Goal: Contribute content

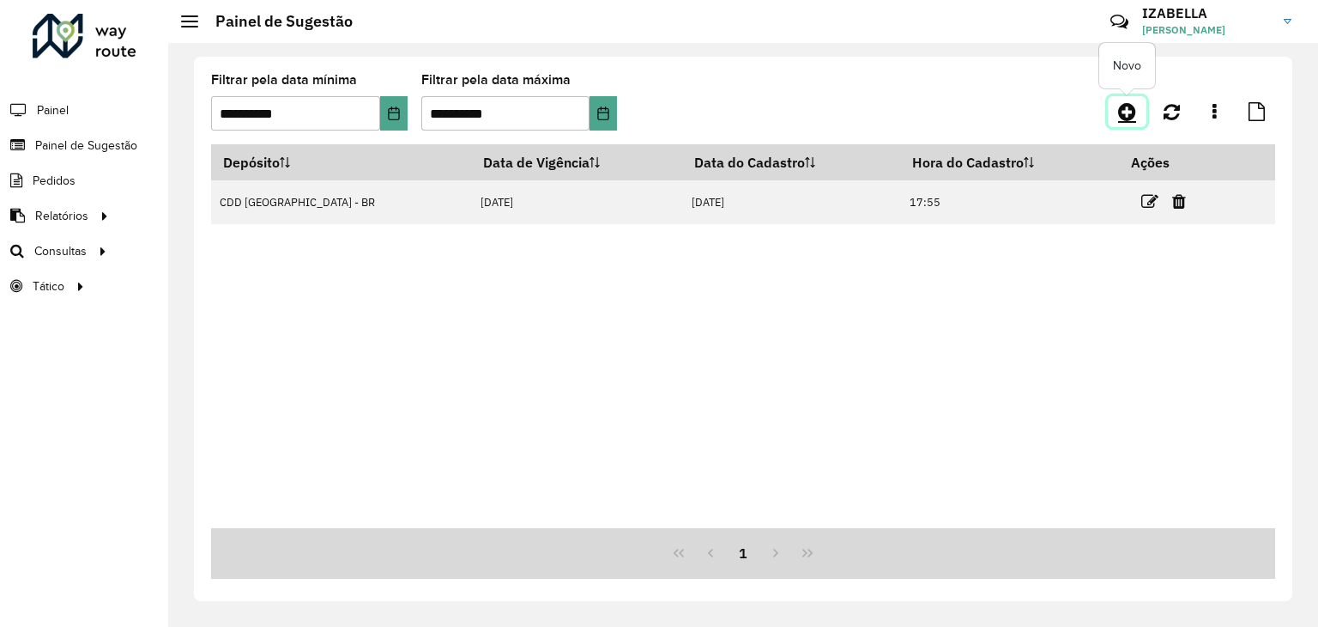
click at [1124, 117] on icon at bounding box center [1127, 111] width 18 height 21
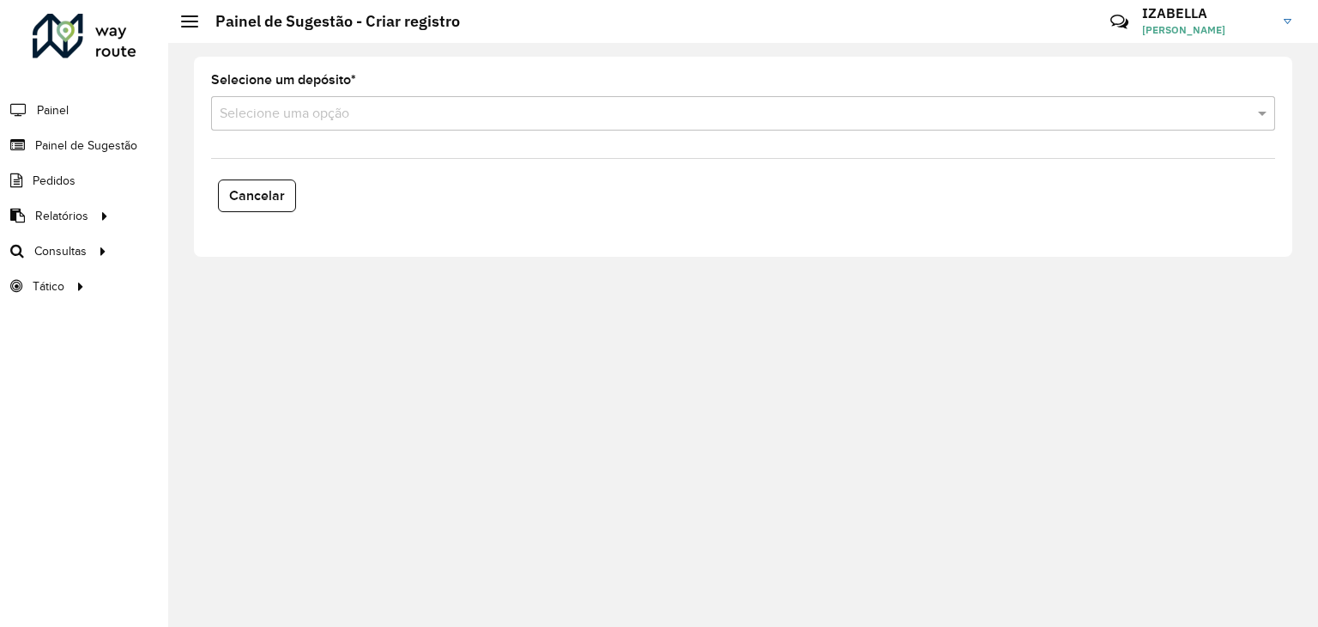
click at [331, 115] on input "text" at bounding box center [726, 114] width 1013 height 21
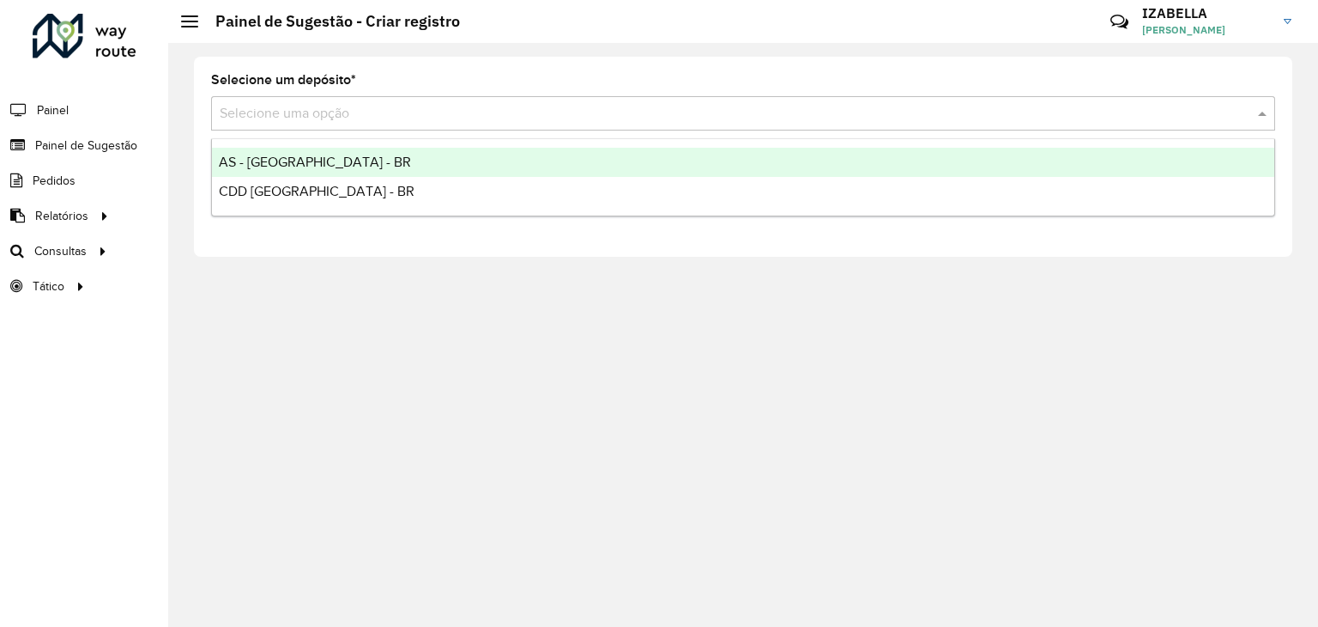
click at [326, 160] on span "AS - [GEOGRAPHIC_DATA] - BR" at bounding box center [315, 162] width 192 height 15
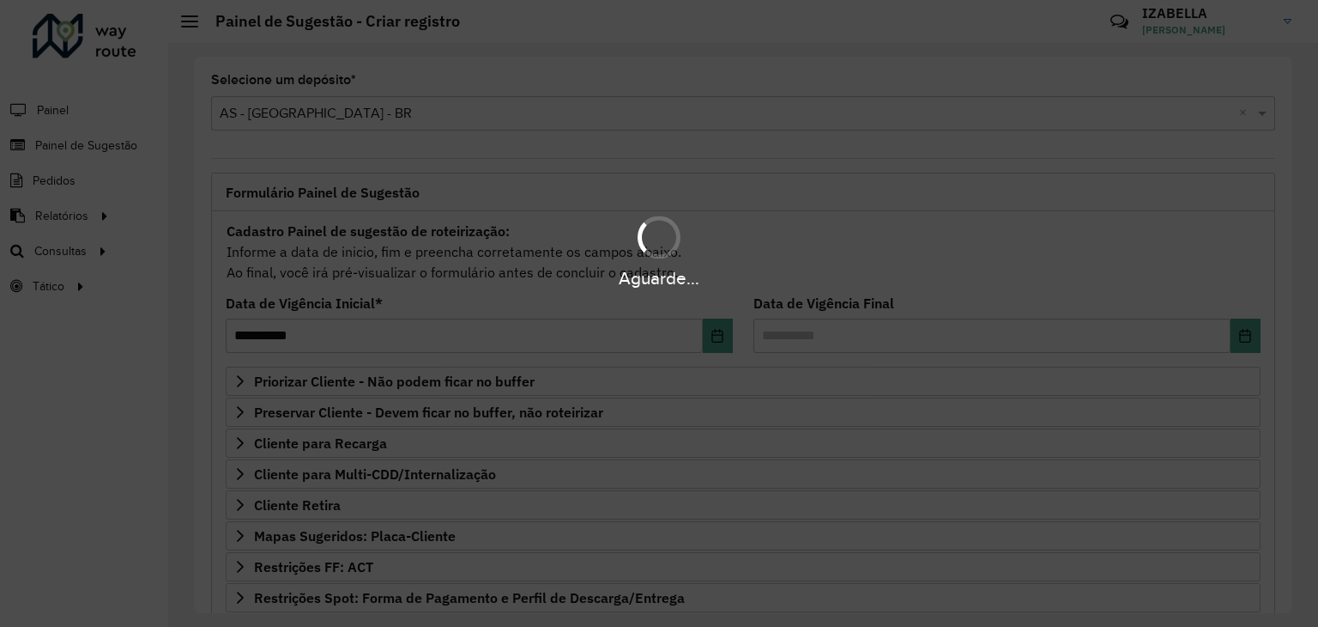
click at [553, 304] on div "Aguarde..." at bounding box center [659, 313] width 1318 height 627
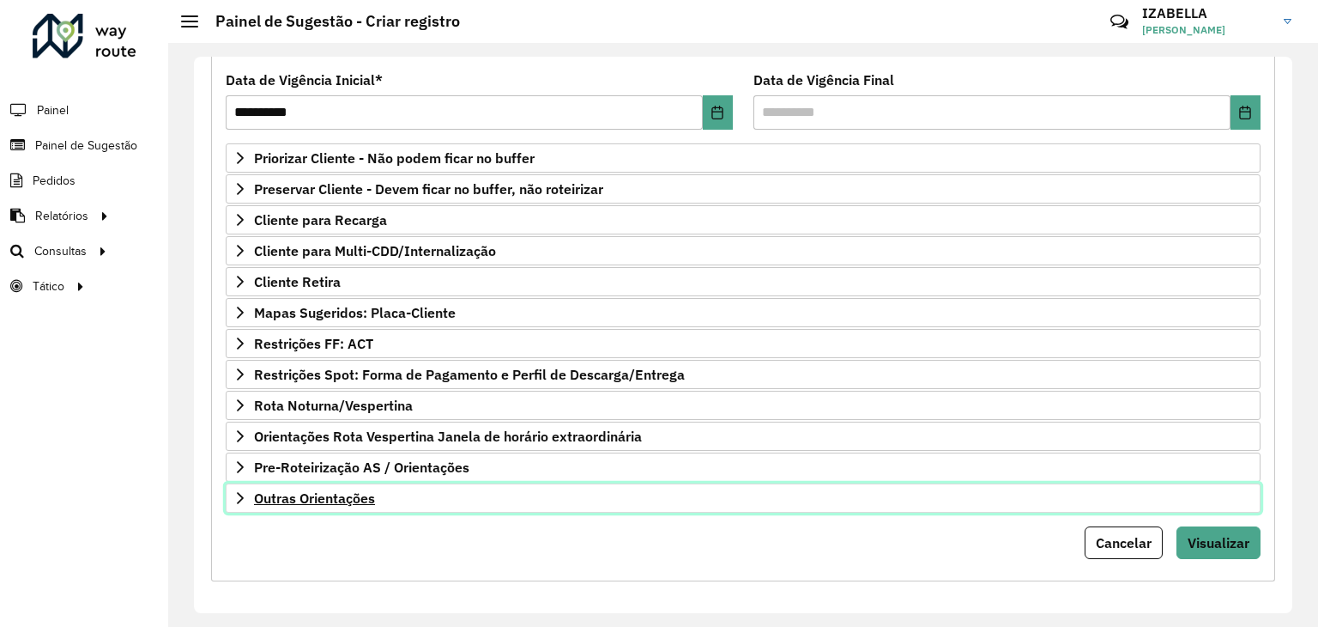
click at [536, 500] on link "Outras Orientações" at bounding box center [743, 497] width 1035 height 29
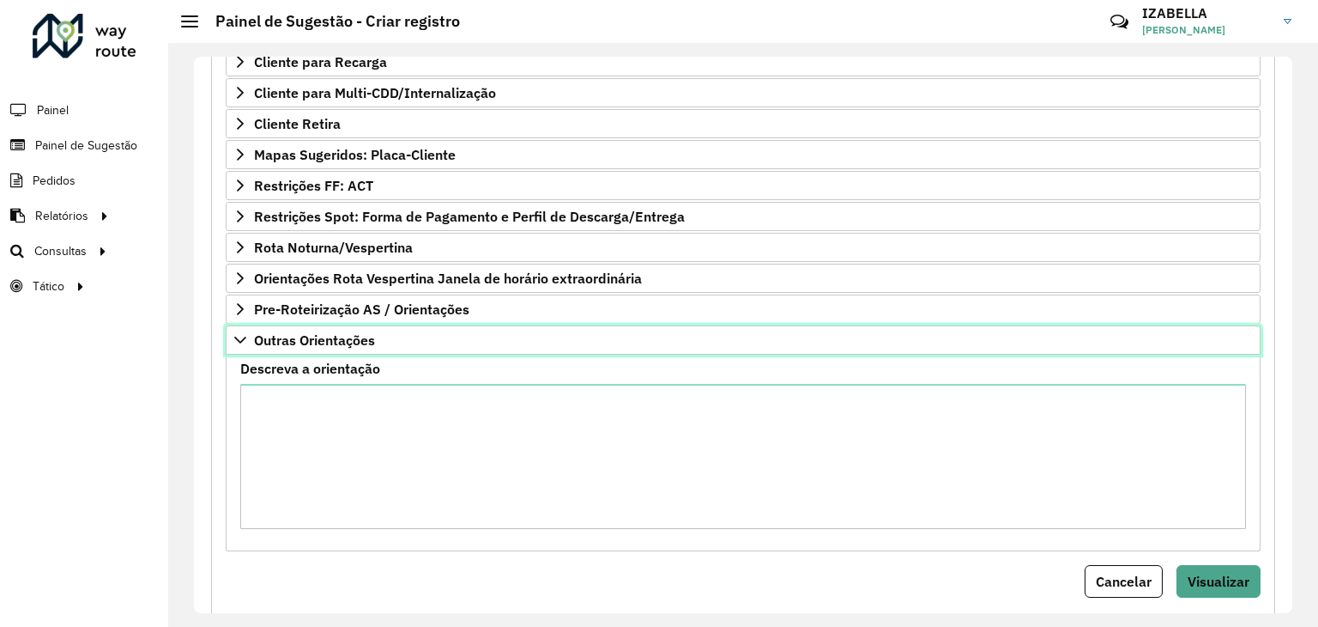
scroll to position [391, 0]
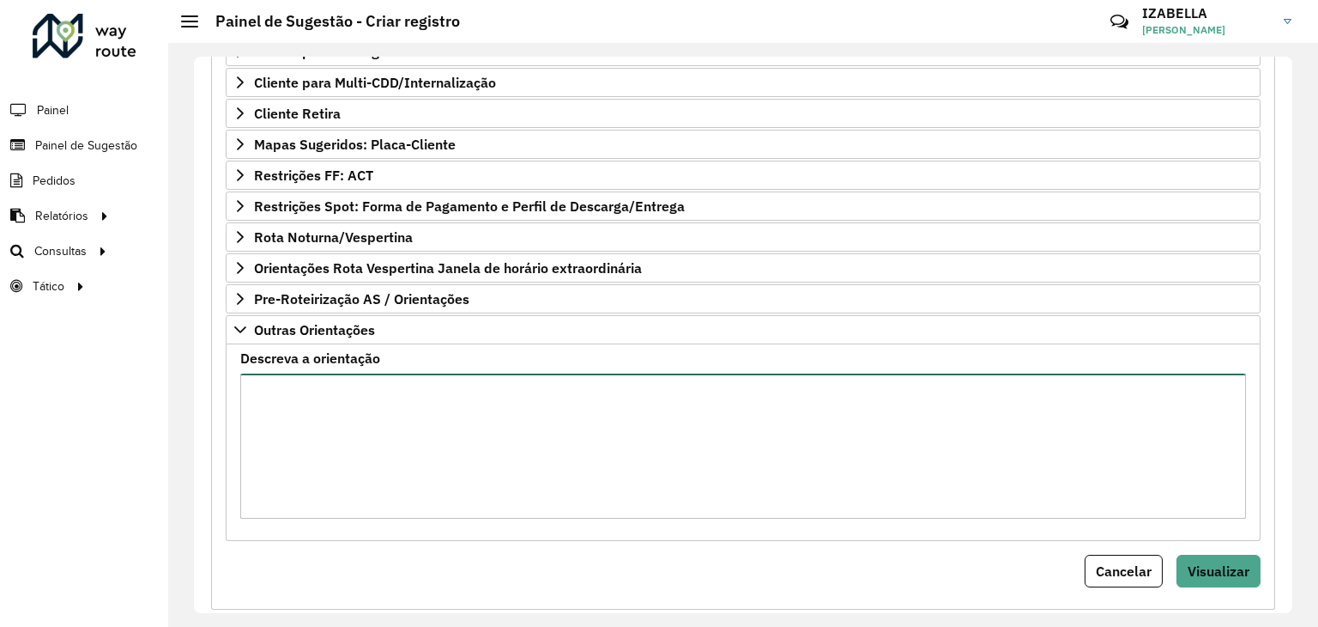
click at [535, 499] on textarea "Descreva a orientação" at bounding box center [743, 445] width 1006 height 145
paste textarea "**********"
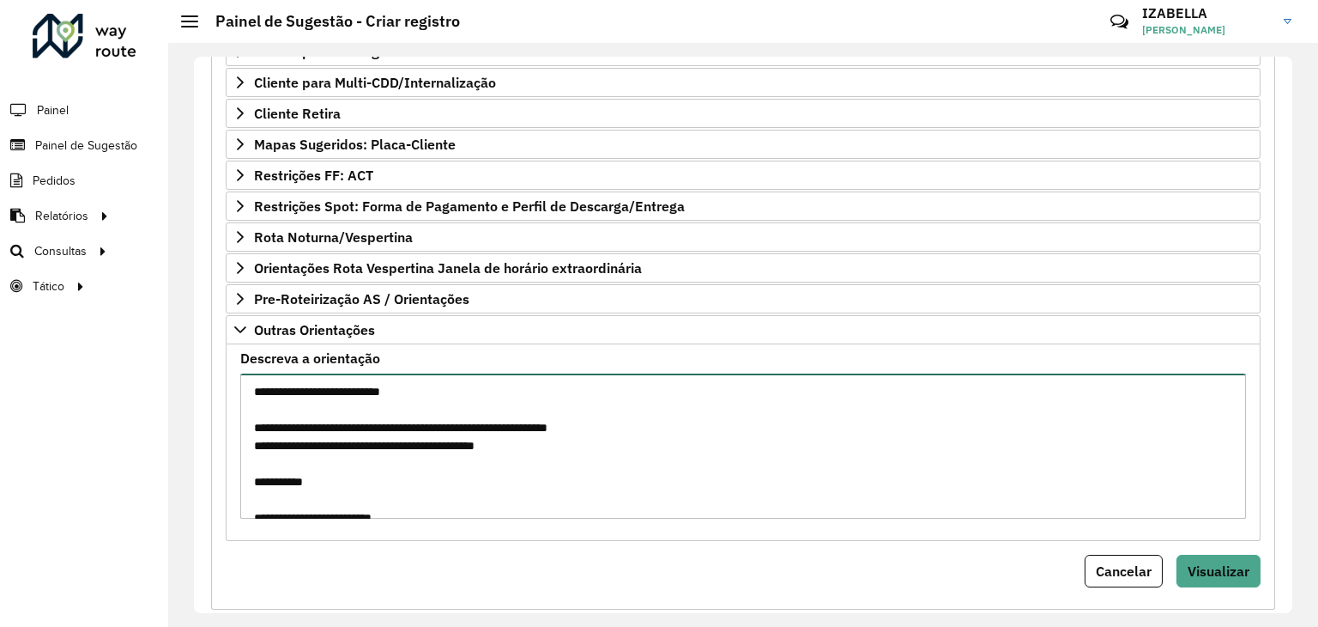
scroll to position [1323, 0]
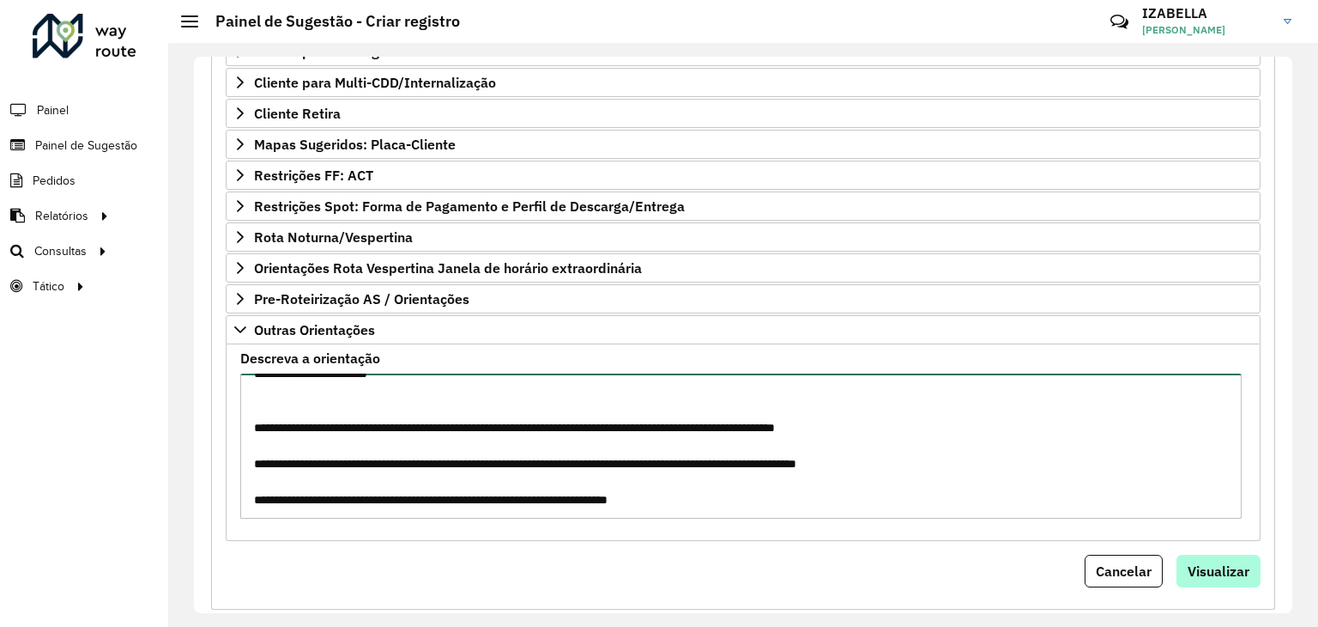
type textarea "**********"
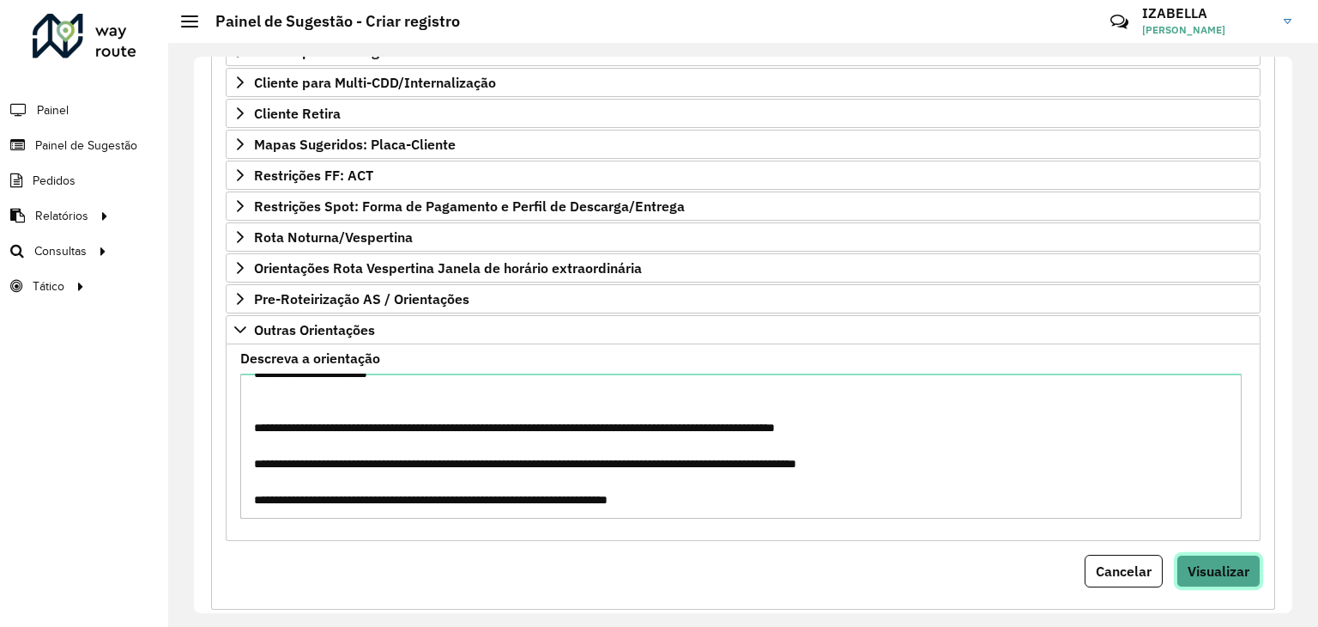
click at [1209, 565] on span "Visualizar" at bounding box center [1219, 570] width 62 height 17
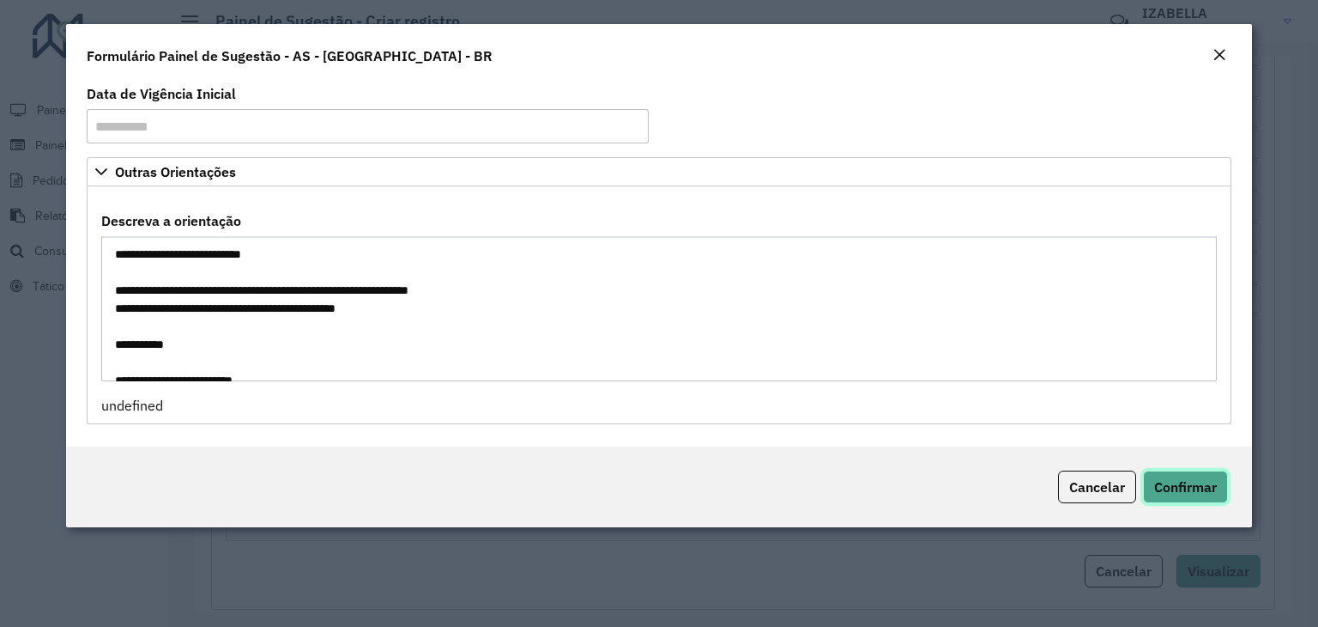
click at [1173, 489] on span "Confirmar" at bounding box center [1185, 486] width 63 height 17
